Goal: Navigation & Orientation: Find specific page/section

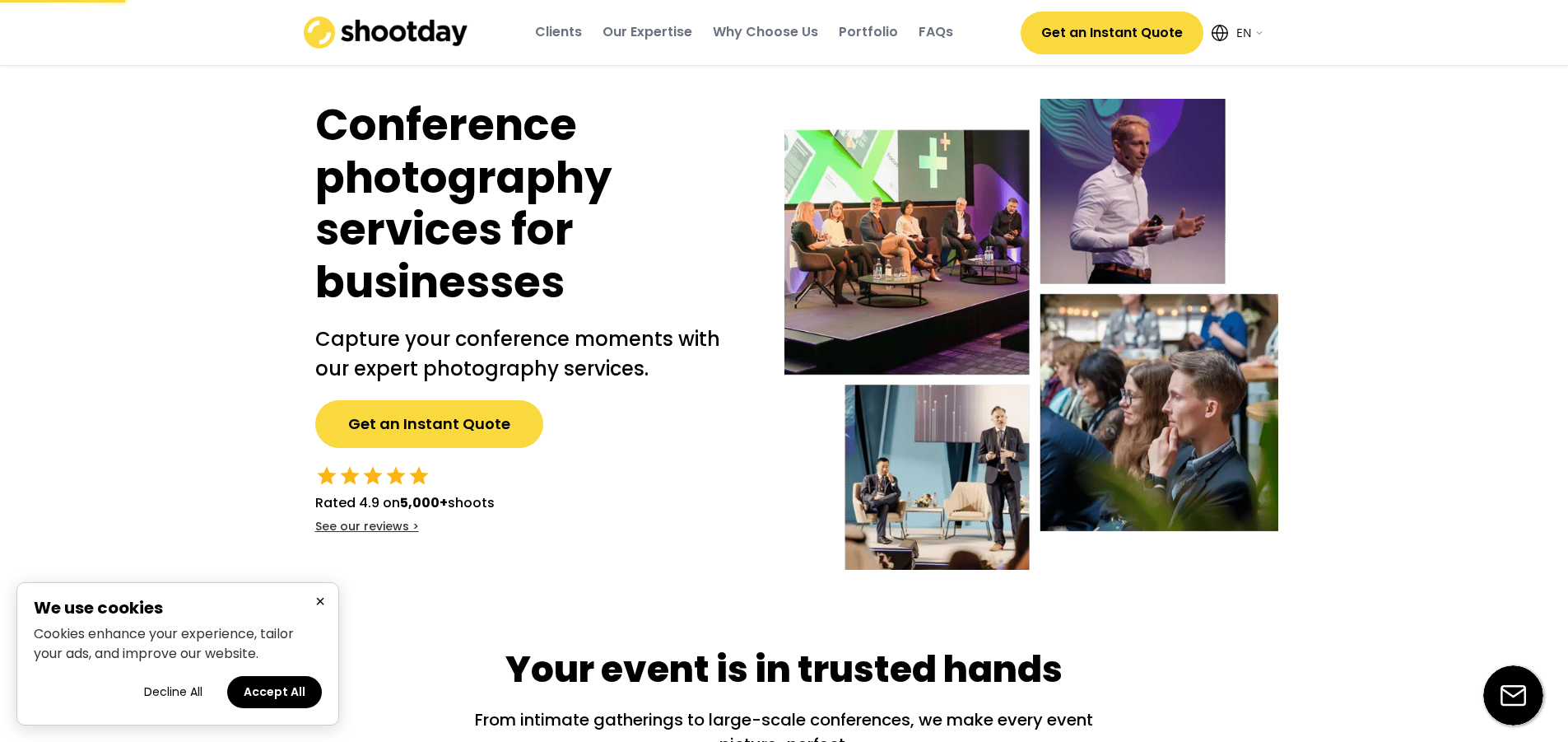
select select ""en""
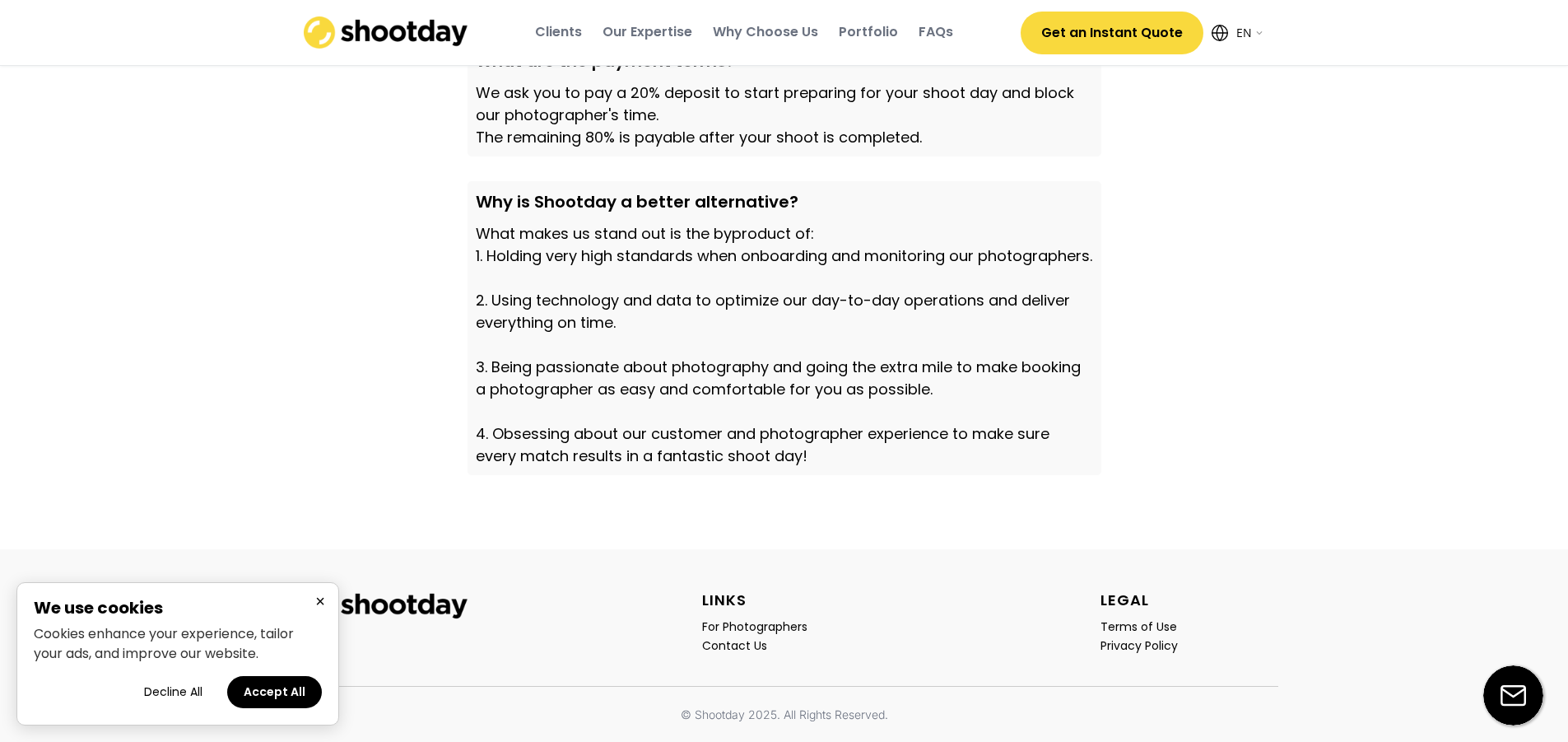
scroll to position [5662, 0]
click at [310, 609] on h2 "We use cookies" at bounding box center [178, 607] width 289 height 16
click at [308, 596] on div "× We use cookies Cookies enhance your experience, tailor your ads, and improve …" at bounding box center [177, 654] width 323 height 143
click at [314, 600] on button "×" at bounding box center [320, 601] width 19 height 20
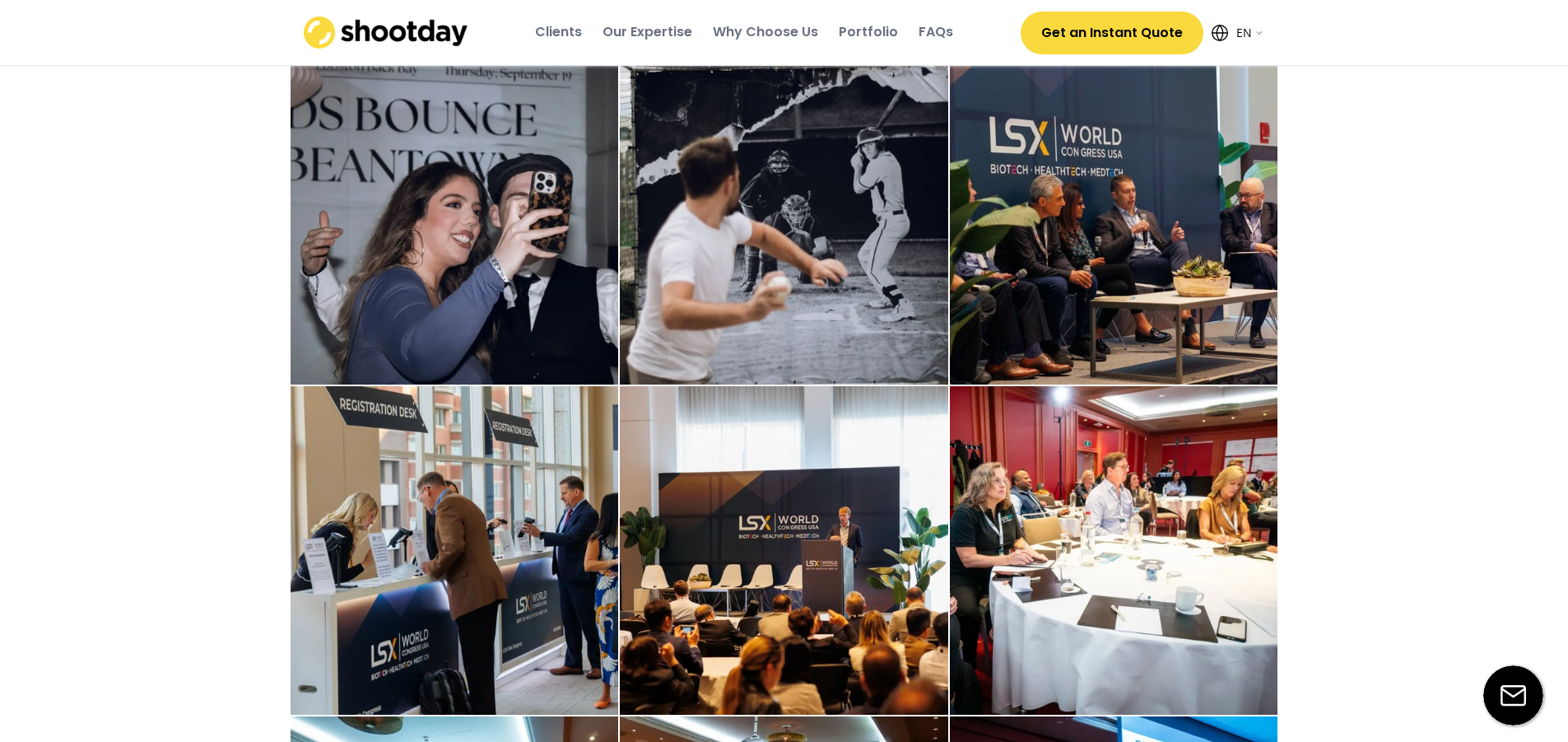
scroll to position [0, 0]
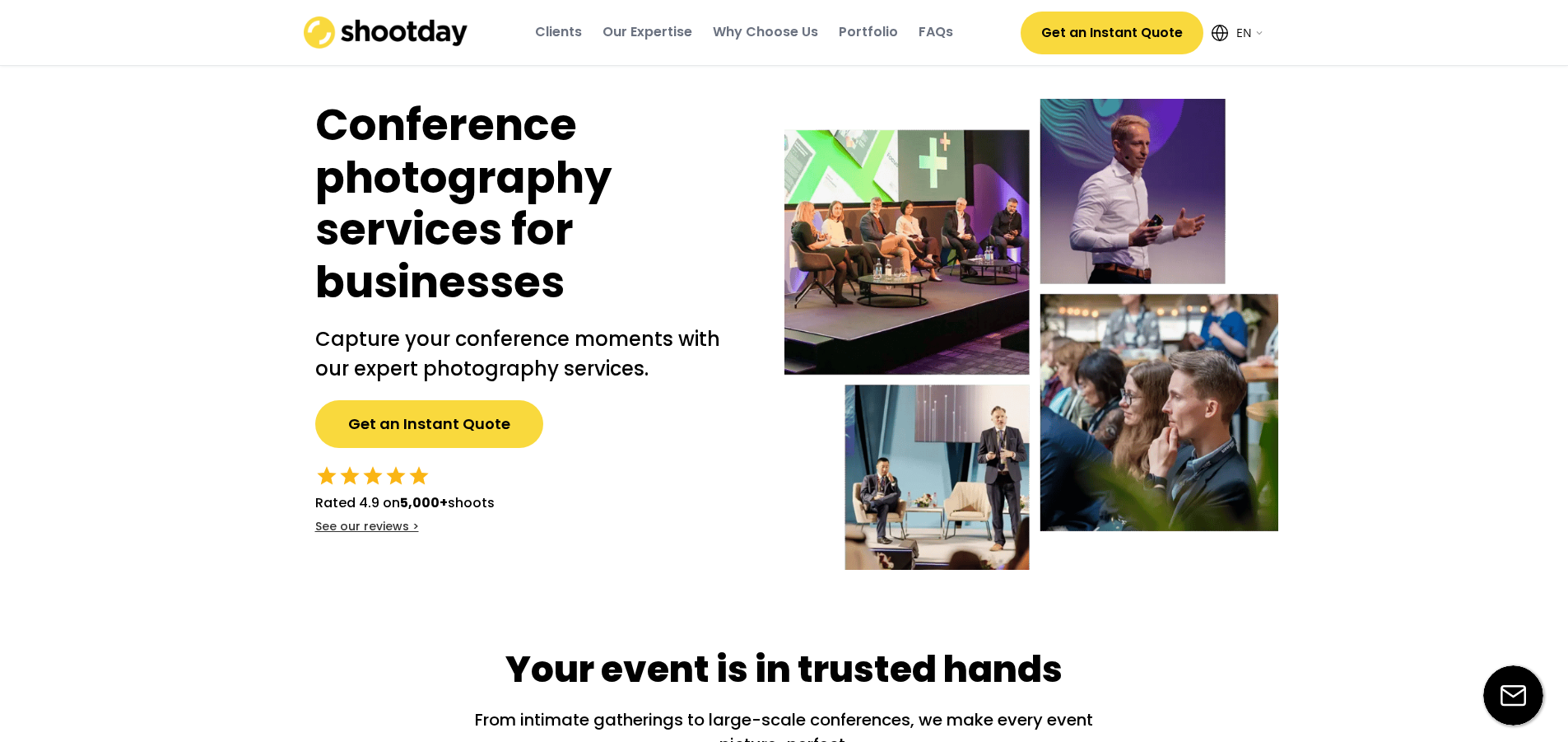
click at [755, 27] on div "Why Choose Us" at bounding box center [765, 32] width 106 height 18
click at [866, 29] on div "Portfolio" at bounding box center [868, 32] width 59 height 18
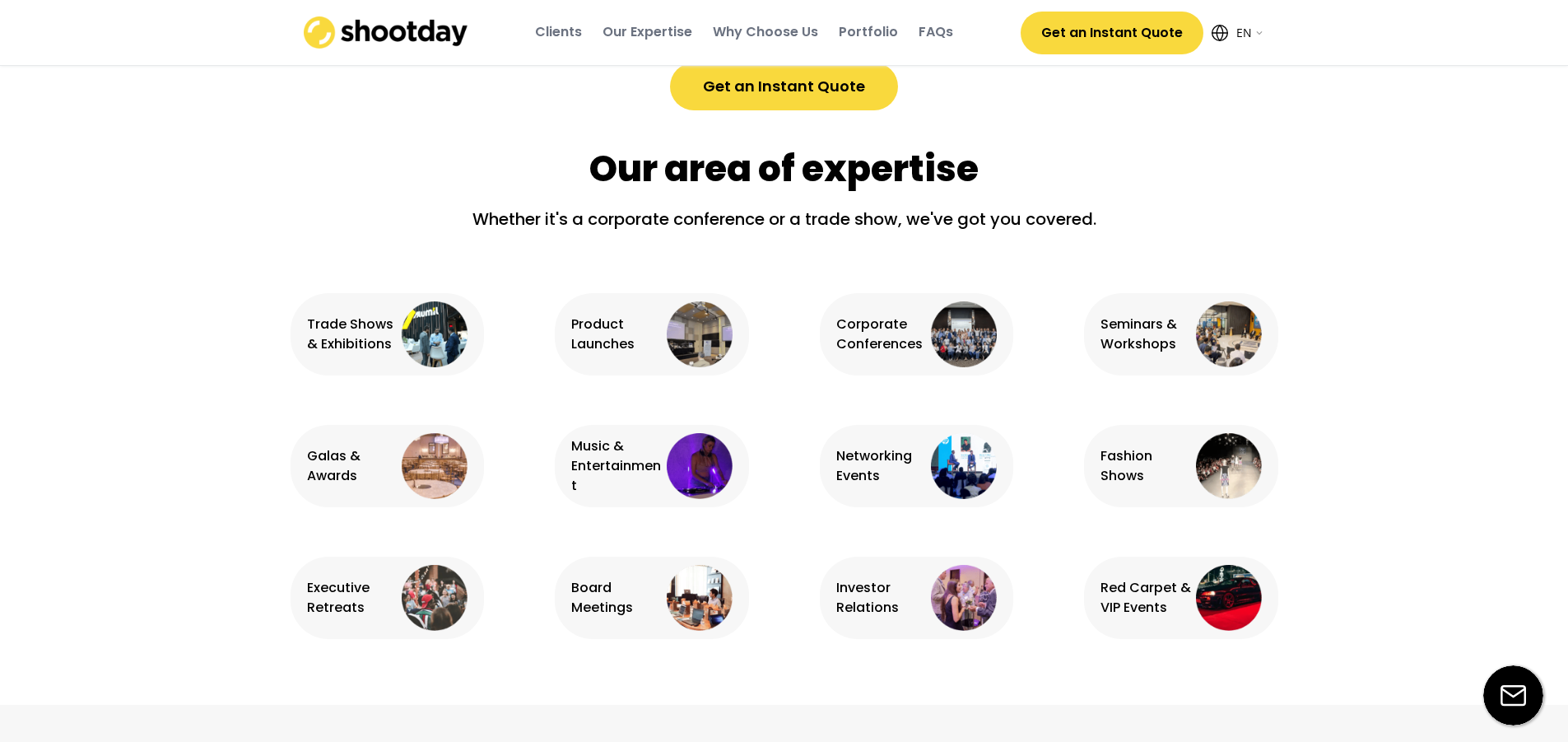
scroll to position [2248, 0]
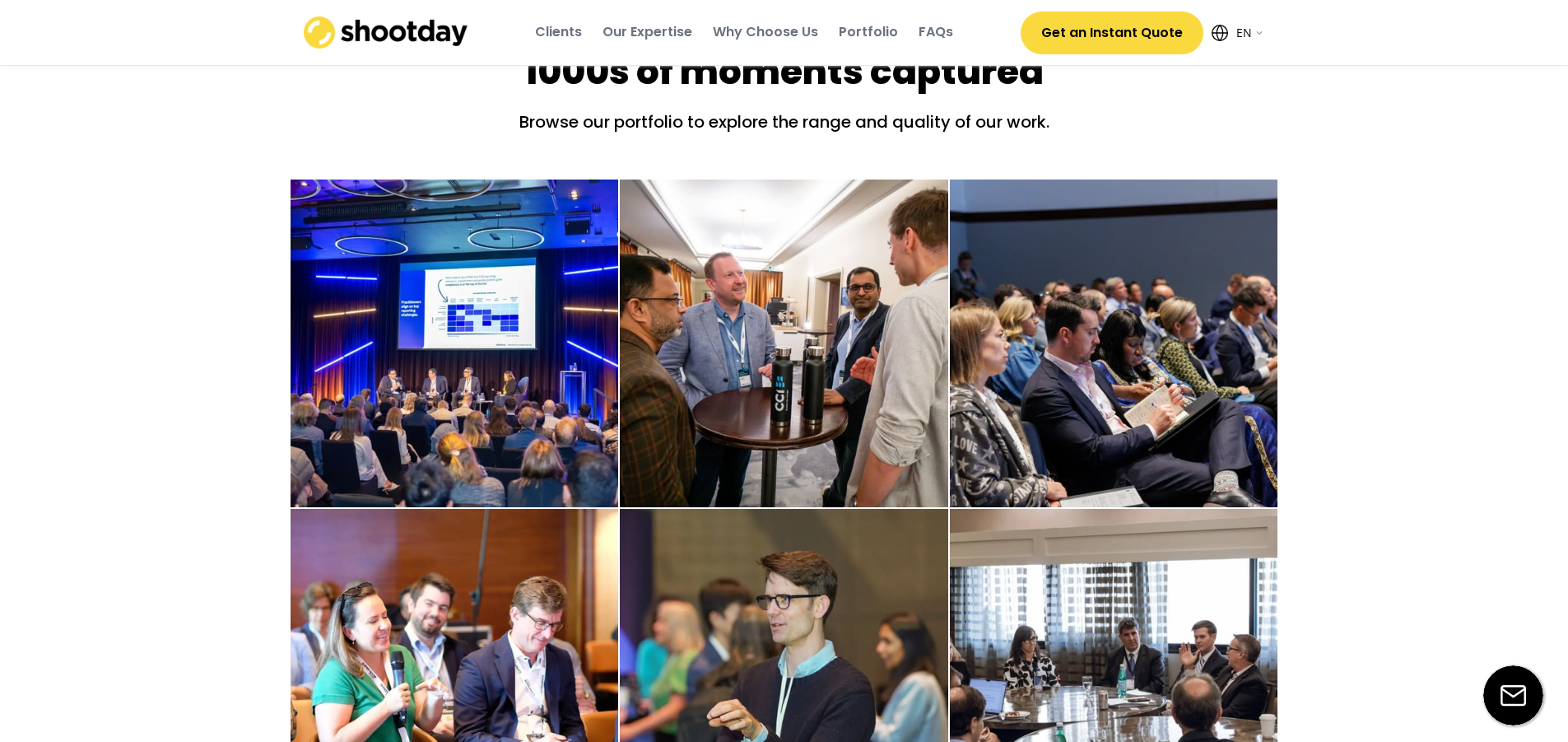
click at [737, 509] on img at bounding box center [784, 343] width 328 height 328
click at [851, 25] on div "Portfolio" at bounding box center [868, 32] width 59 height 18
